Goal: Information Seeking & Learning: Learn about a topic

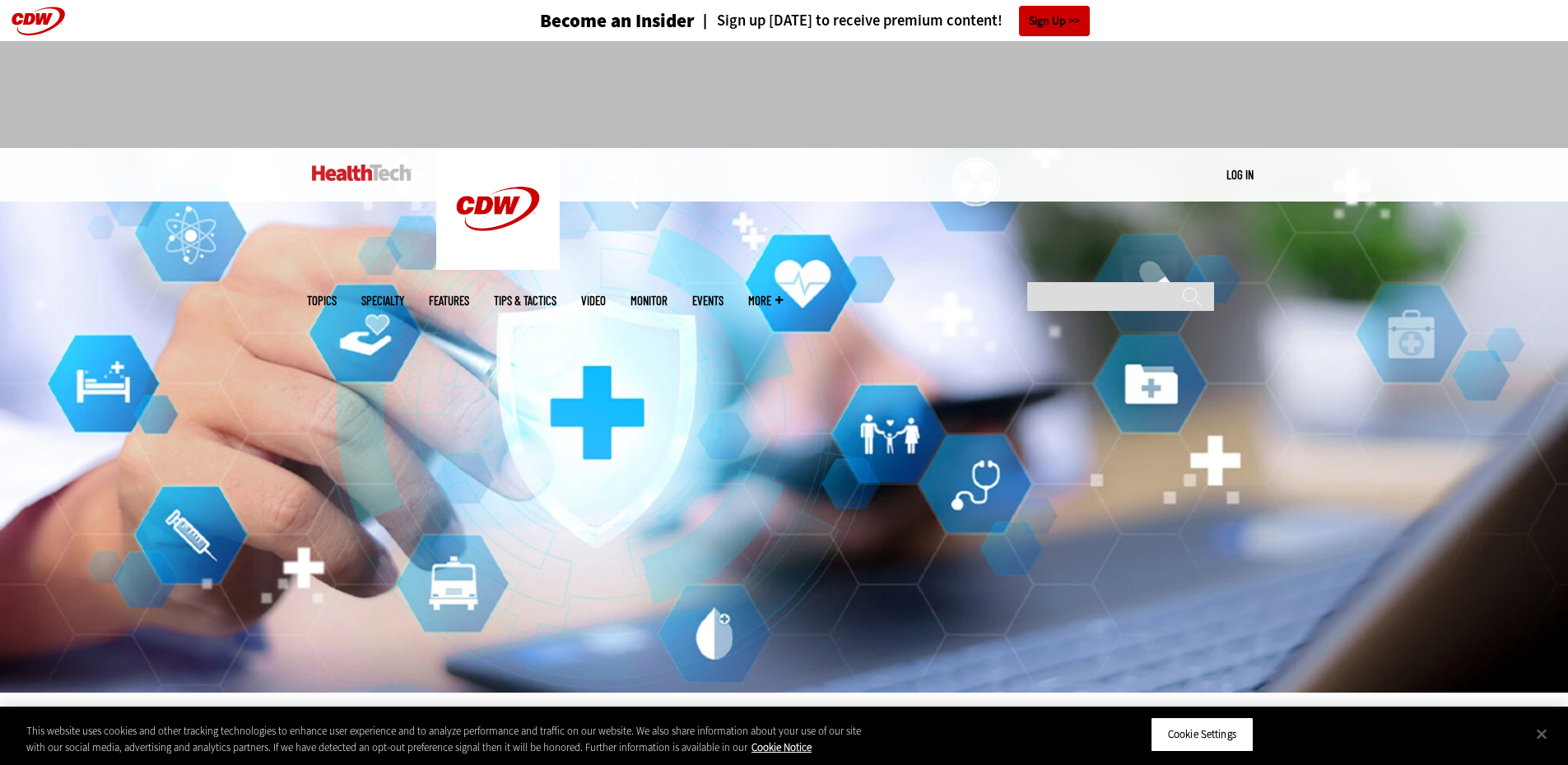
click at [336, 294] on span "Topics" at bounding box center [322, 300] width 29 height 13
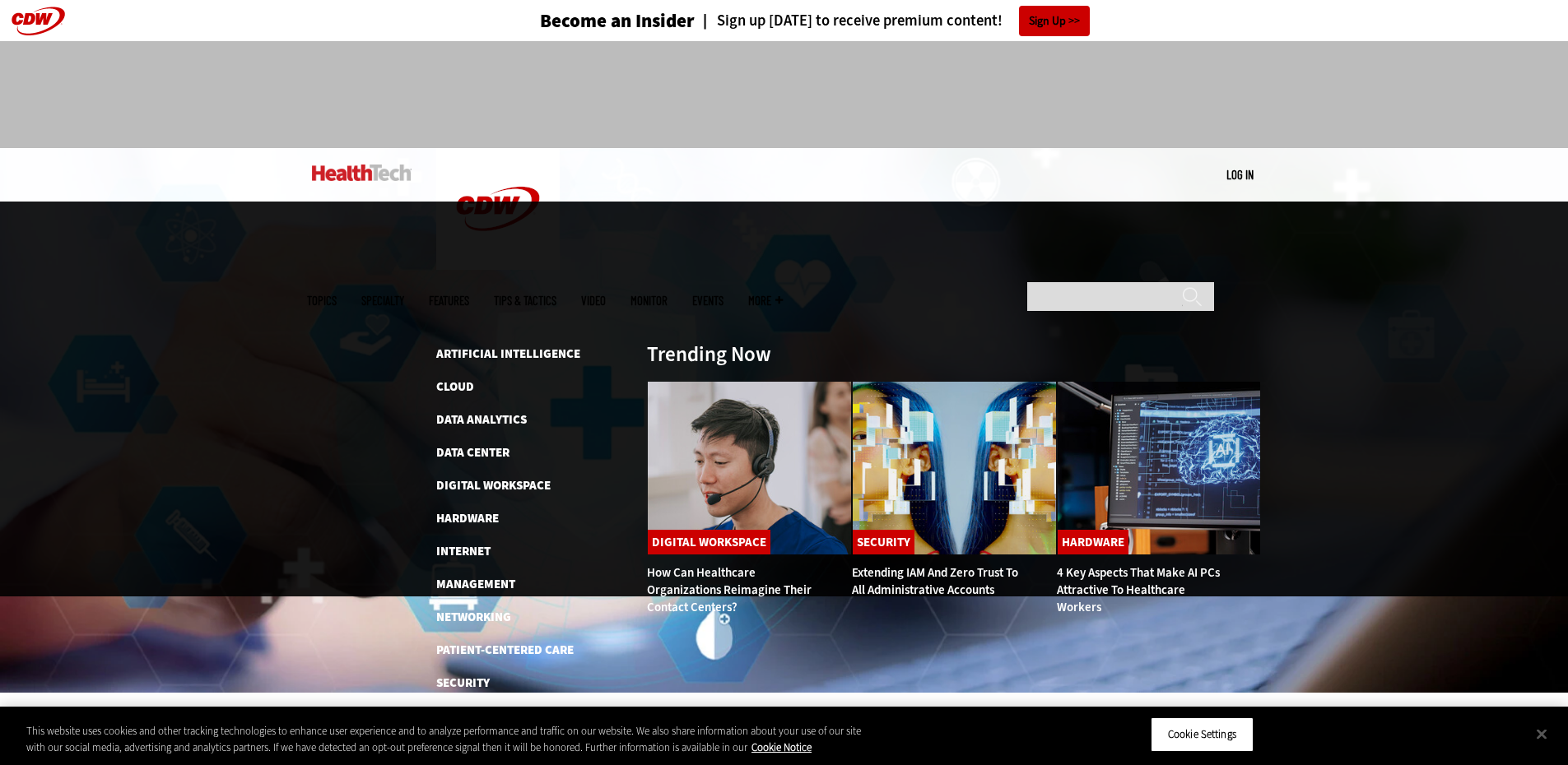
click at [525, 274] on ul "Topics Specialty Features Tips & Tactics Video MonITor Events More Search" at bounding box center [557, 300] width 500 height 54
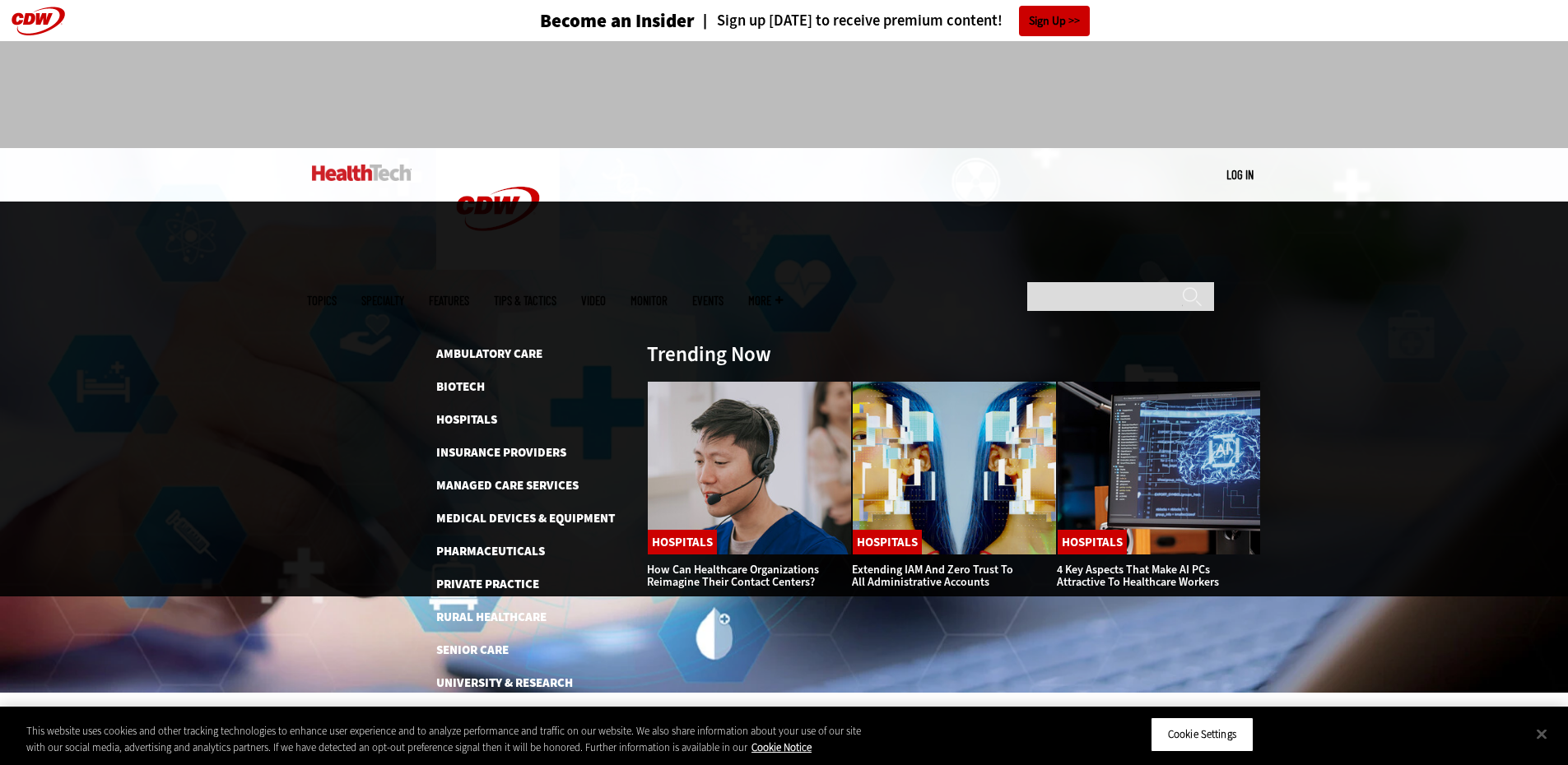
click at [404, 294] on span "Specialty" at bounding box center [382, 300] width 43 height 13
click at [479, 444] on link "Insurance Providers" at bounding box center [501, 452] width 130 height 17
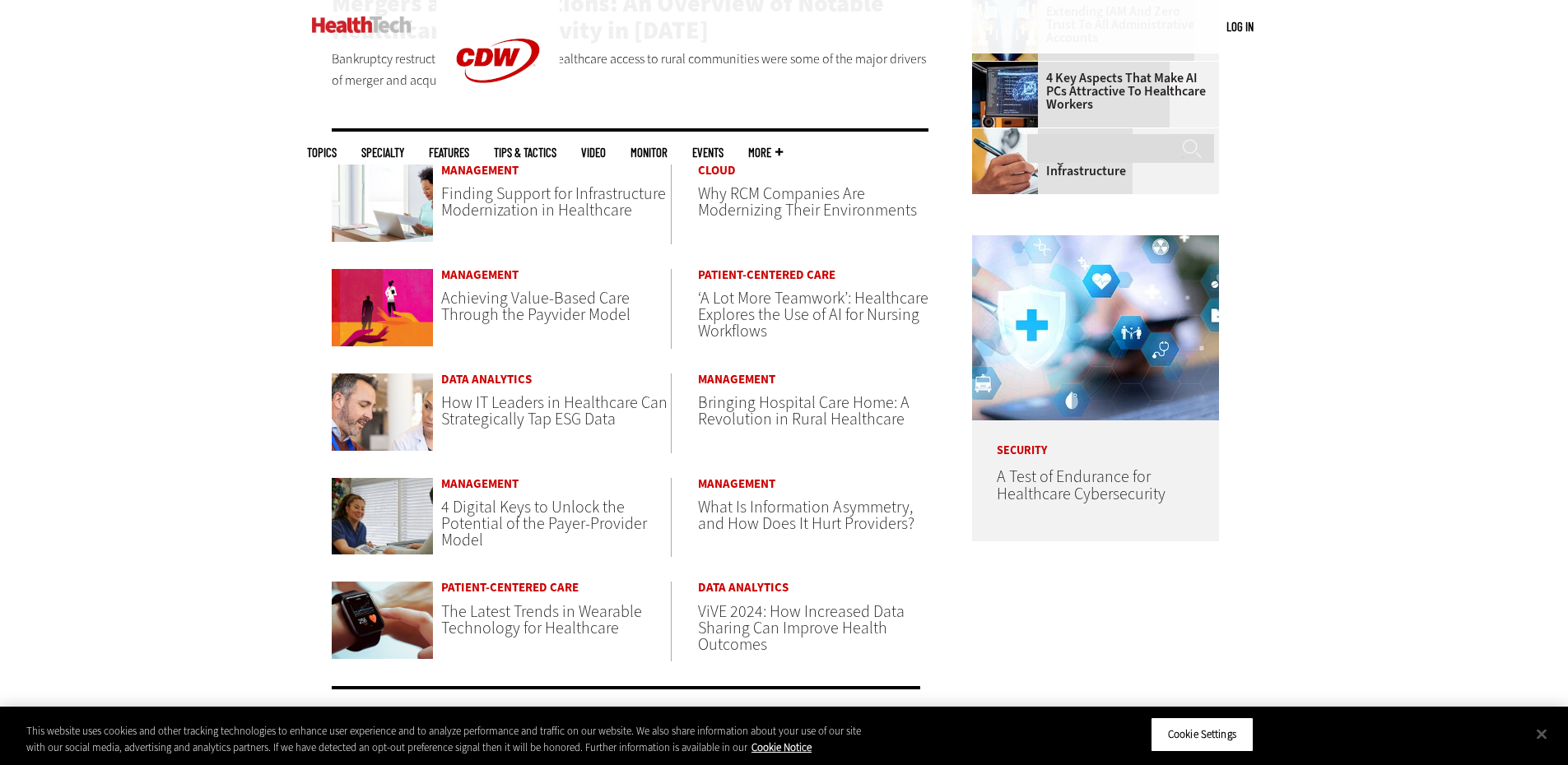
scroll to position [658, 0]
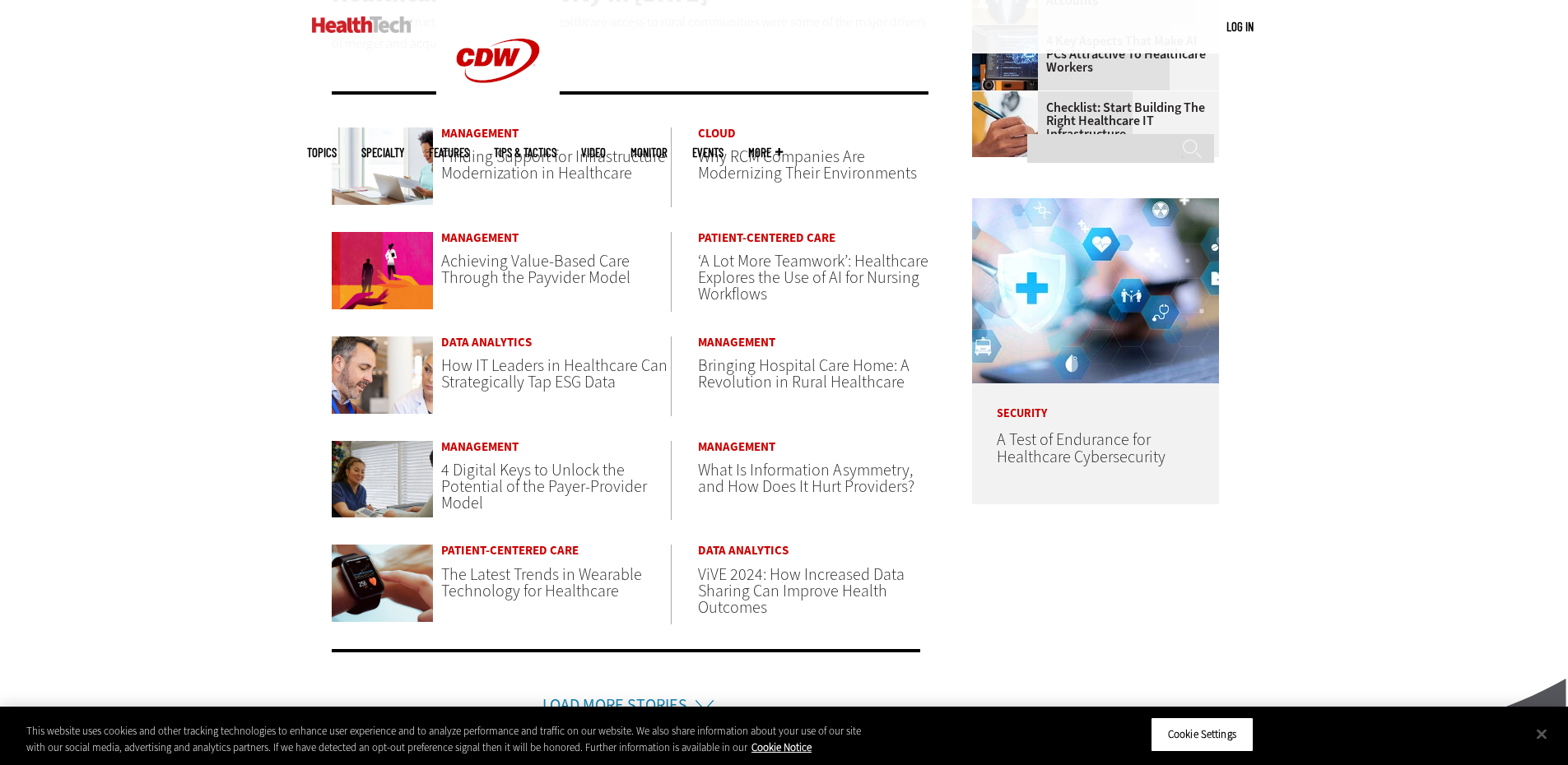
click at [785, 481] on span "What Is Information Asymmetry, and How Does It Hurt Providers?" at bounding box center [806, 478] width 217 height 38
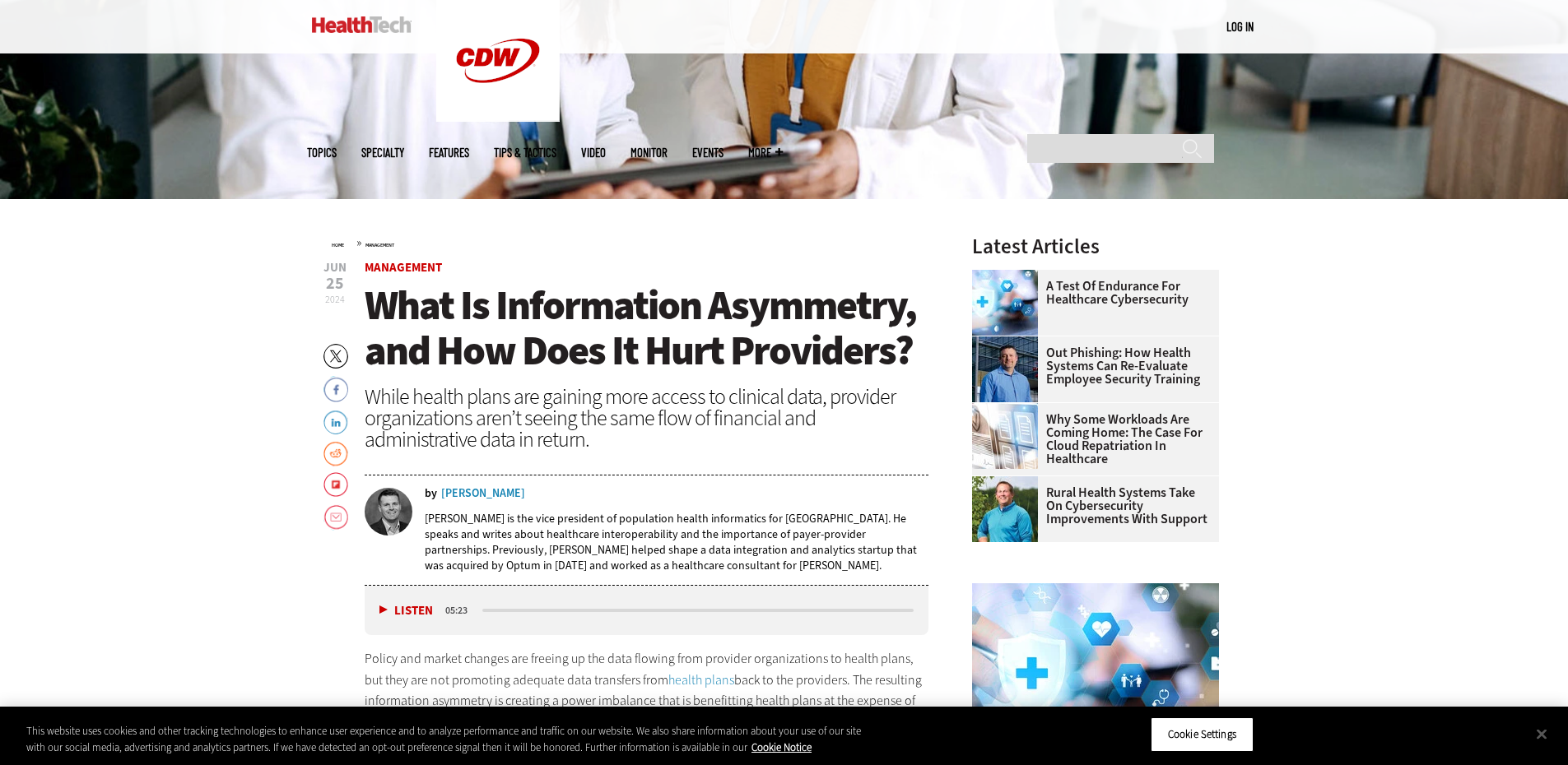
scroll to position [576, 0]
